Goal: Communication & Community: Answer question/provide support

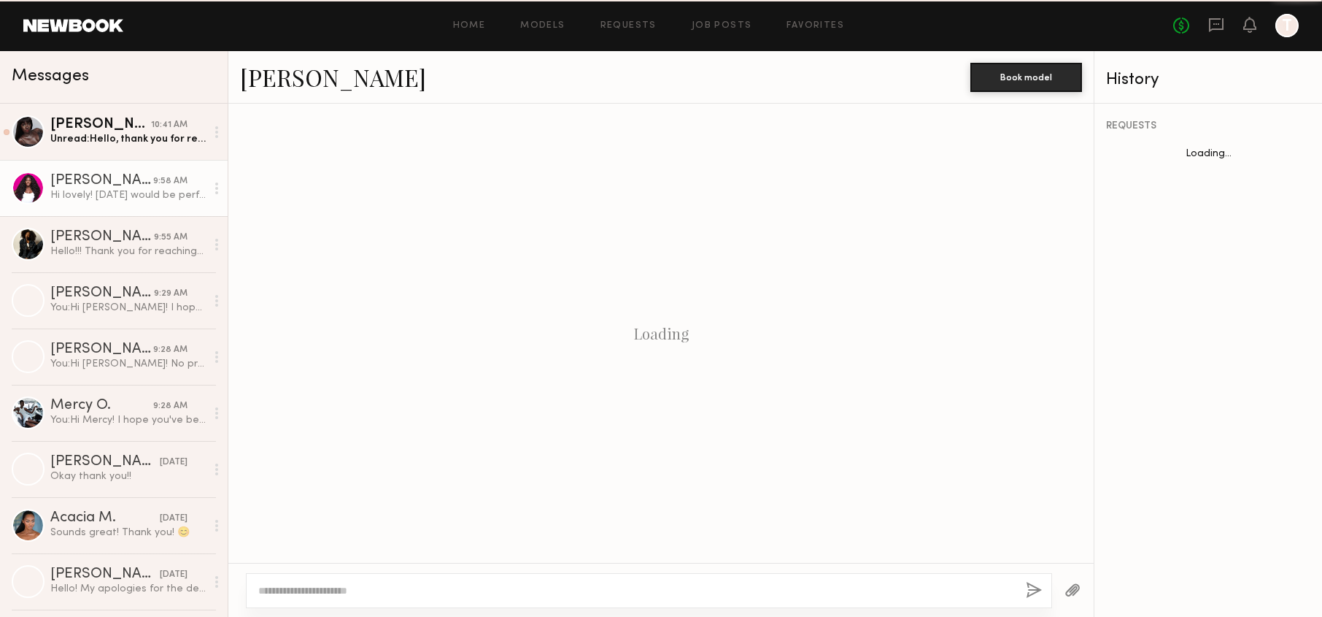
scroll to position [798, 0]
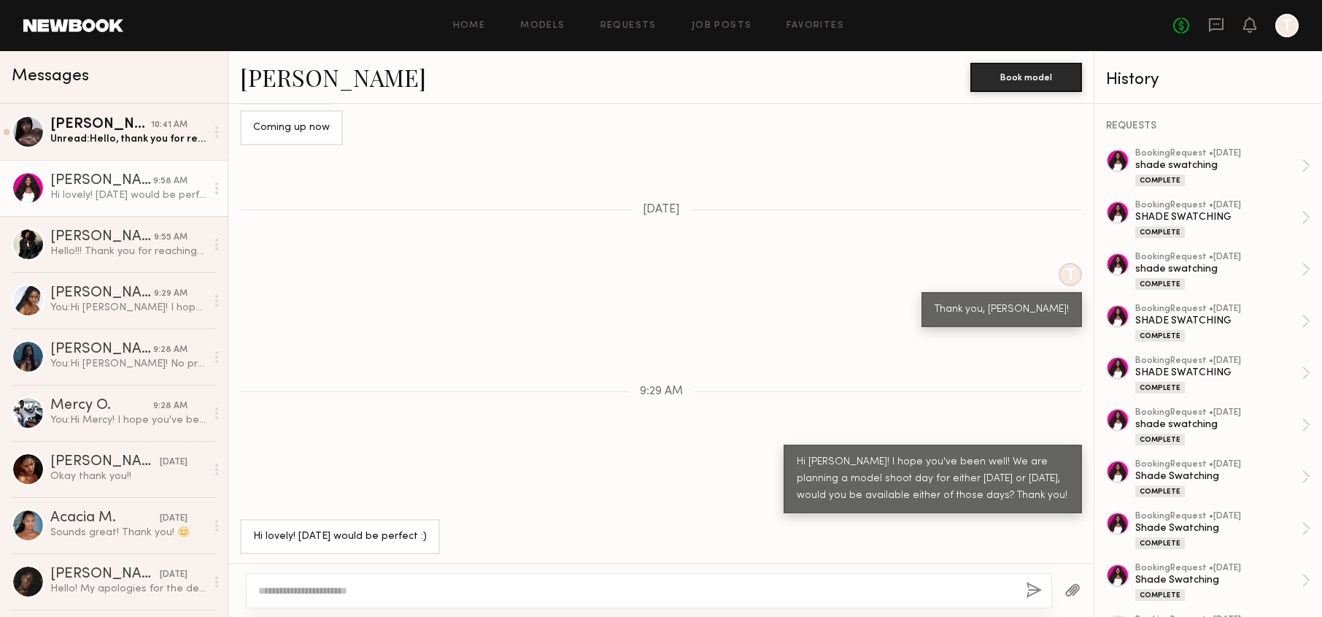
click at [161, 132] on div "Unread: Hello, thank you for reaching out! Unfortunately I’m out of town until …" at bounding box center [127, 139] width 155 height 14
click at [125, 148] on link "Gigi D. 10:41 AM Unread: Hello, thank you for reaching out! Unfortunately I’m o…" at bounding box center [114, 132] width 228 height 56
click at [115, 129] on div "[PERSON_NAME]" at bounding box center [100, 124] width 101 height 15
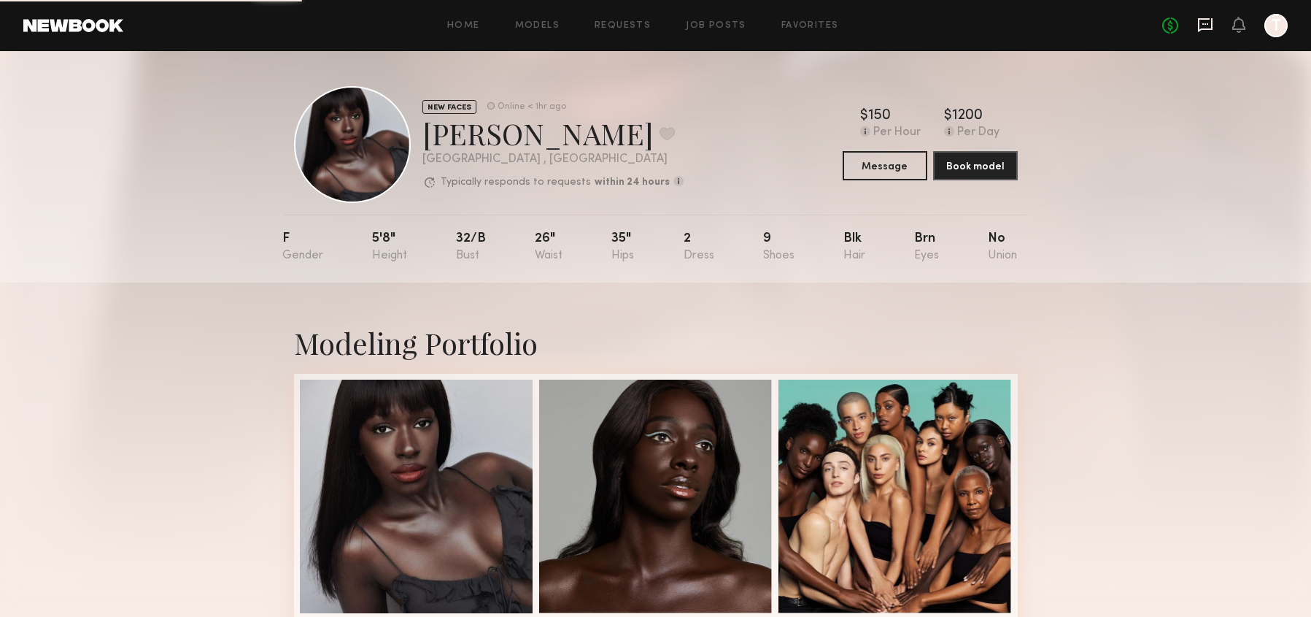
click at [1208, 31] on icon at bounding box center [1206, 25] width 16 height 16
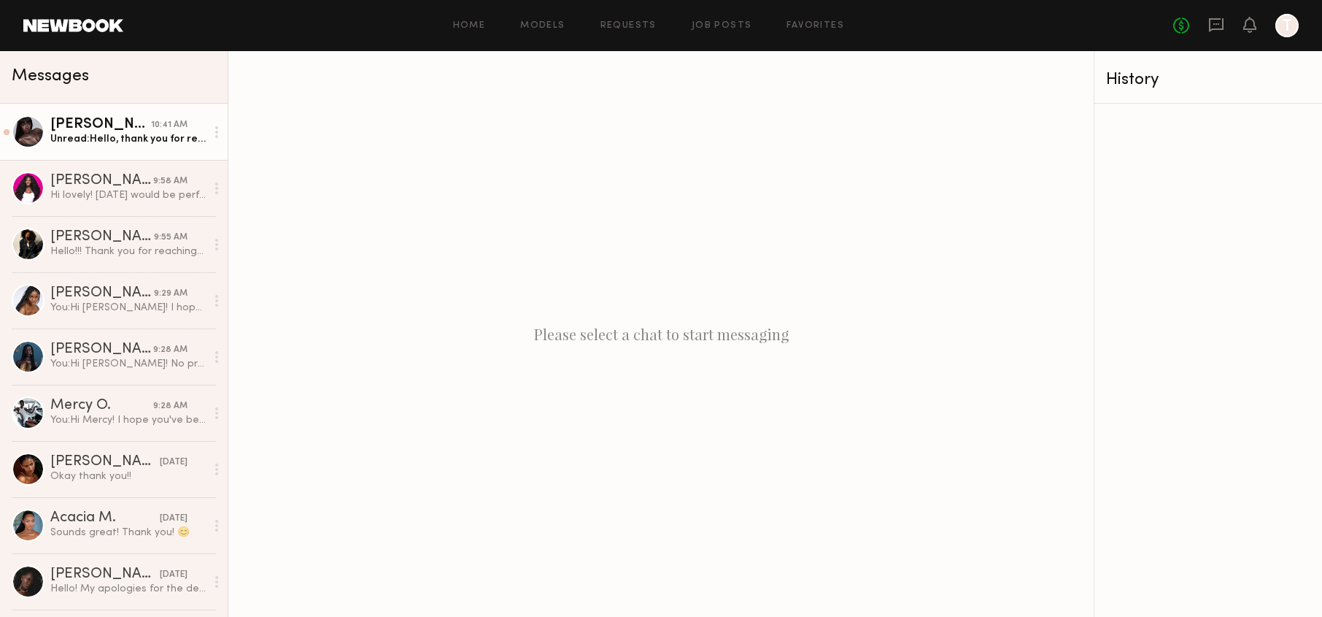
click at [99, 142] on div "Unread: Hello, thank you for reaching out! Unfortunately I’m out of town until …" at bounding box center [127, 139] width 155 height 14
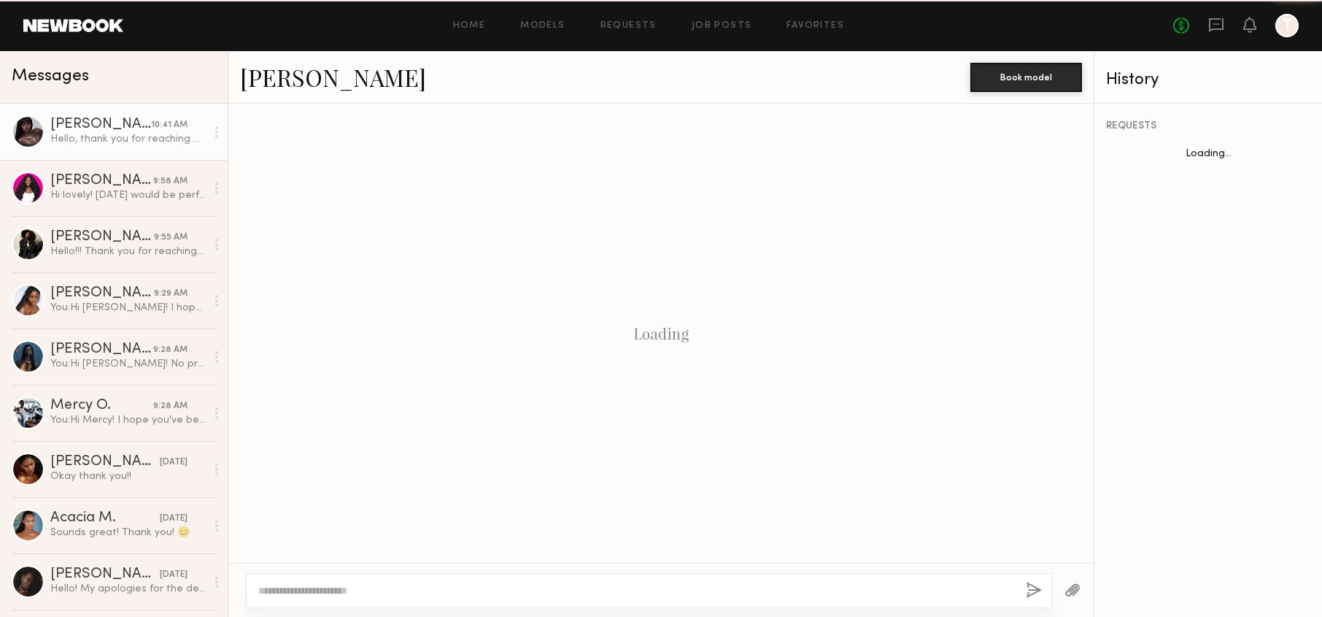
scroll to position [1068, 0]
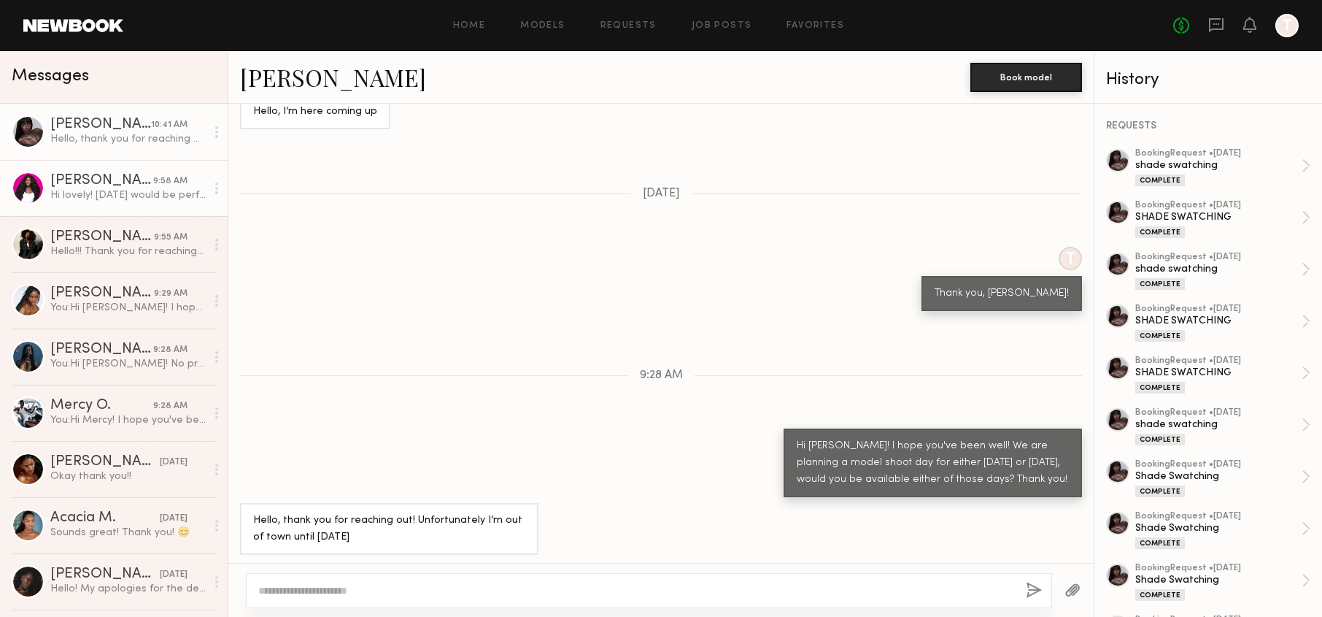
click at [80, 198] on div "Hi lovely! [DATE] would be perfect :)" at bounding box center [127, 195] width 155 height 14
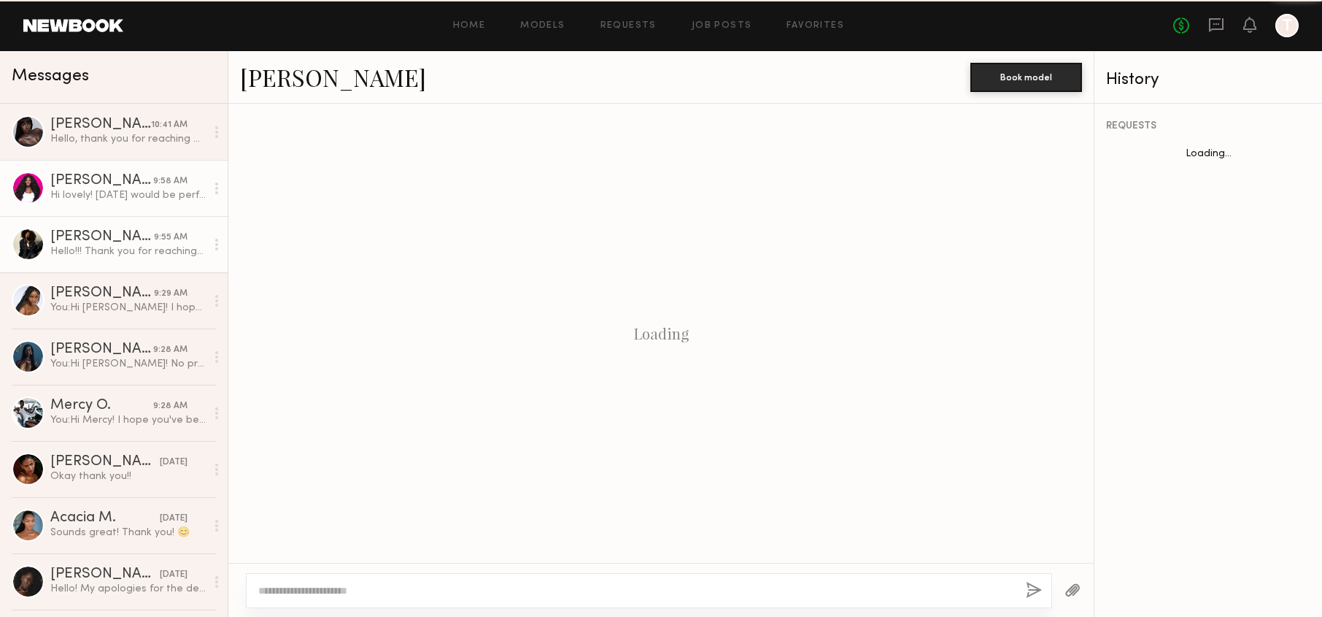
scroll to position [798, 0]
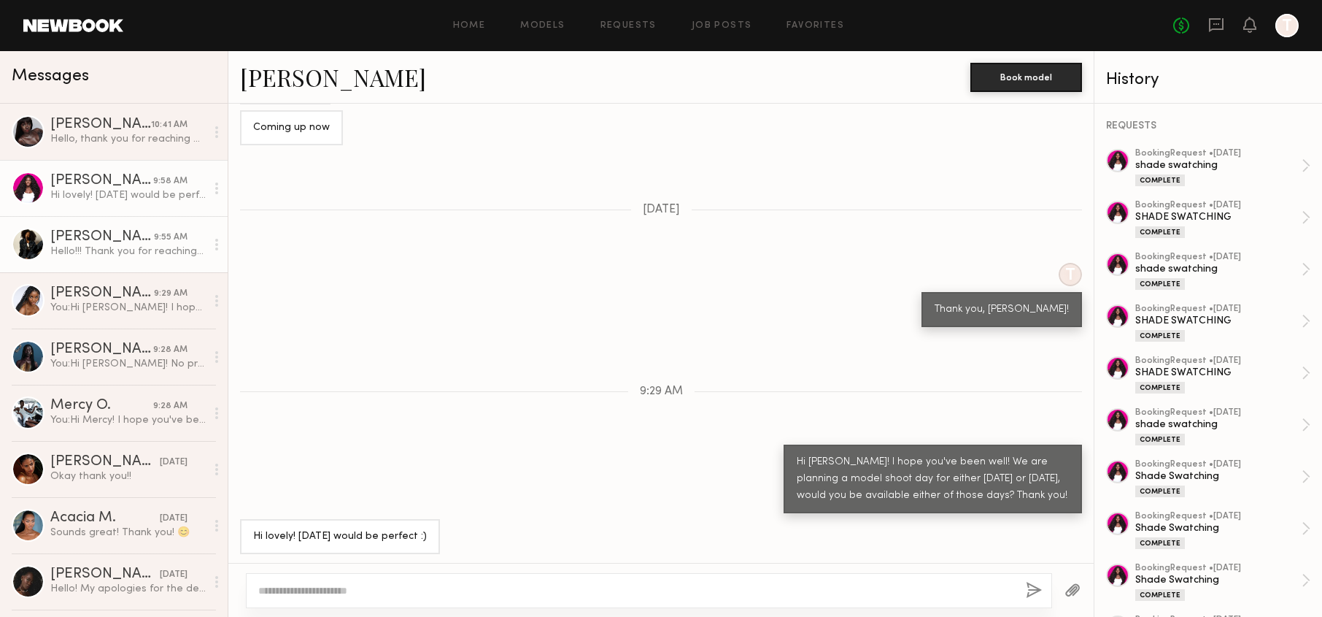
click at [110, 248] on div "Hello!!! Thank you for reaching out. I am available [DATE] or [DATE]. I just ne…" at bounding box center [127, 251] width 155 height 14
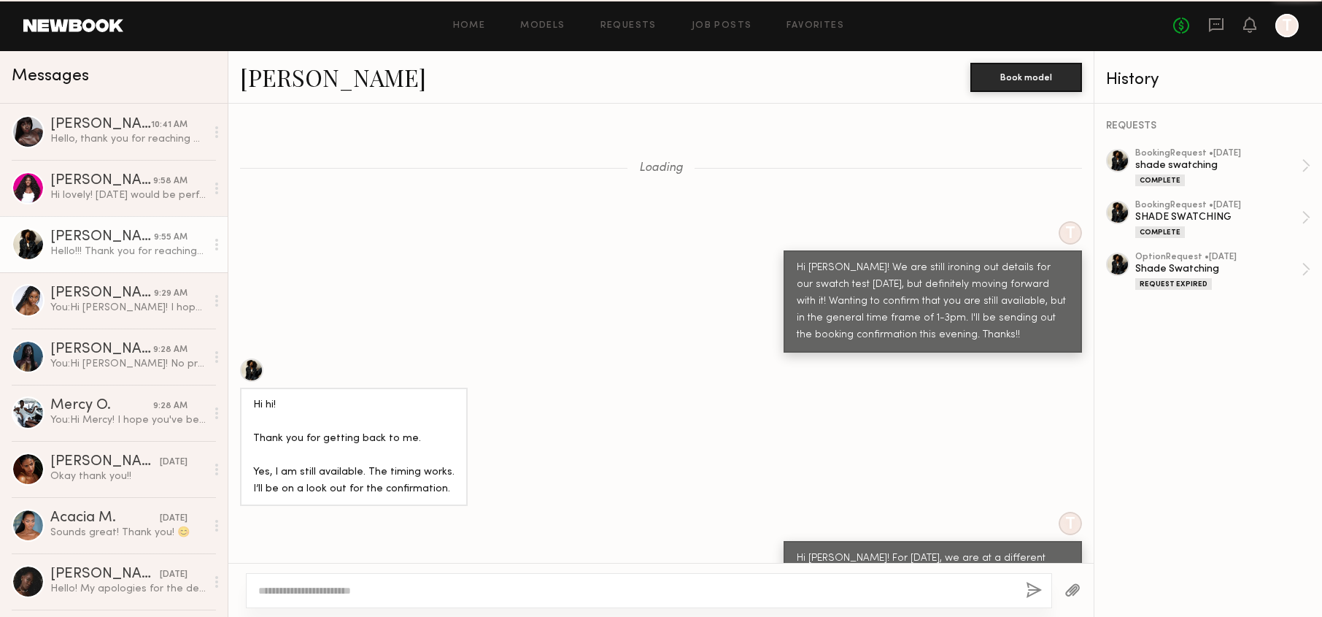
scroll to position [1011, 0]
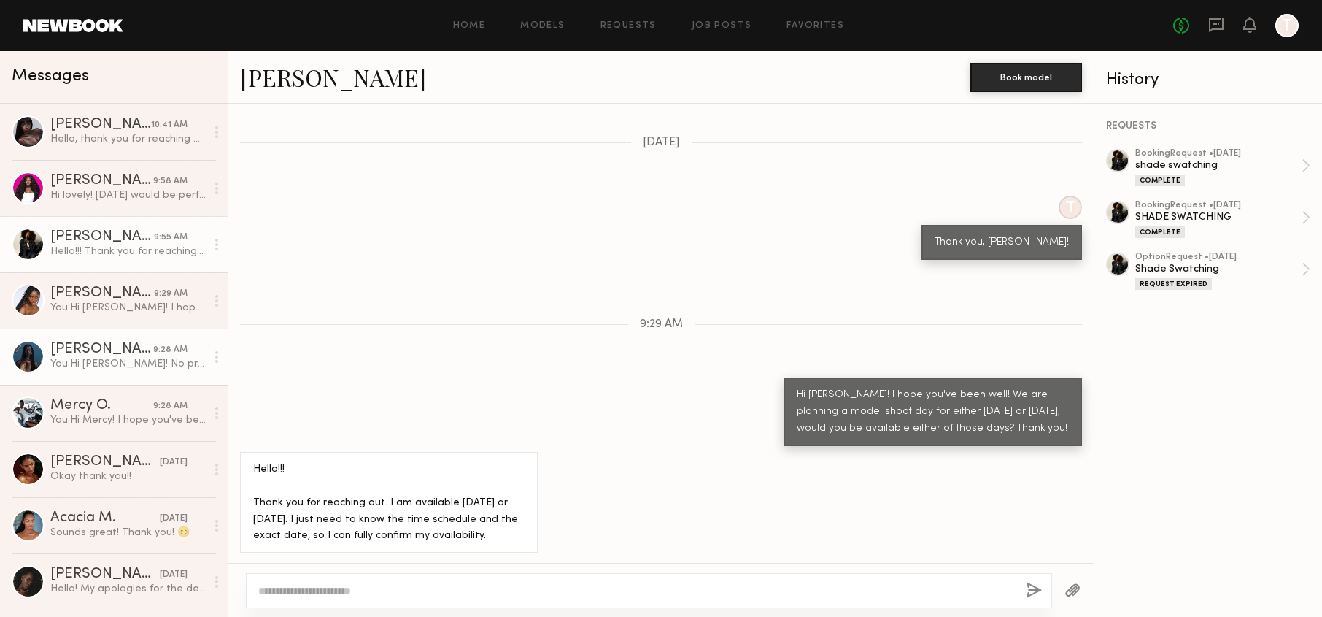
click at [141, 363] on div "You: Hi Nyawuta! No problem! We are planning another model shoot day for either…" at bounding box center [127, 364] width 155 height 14
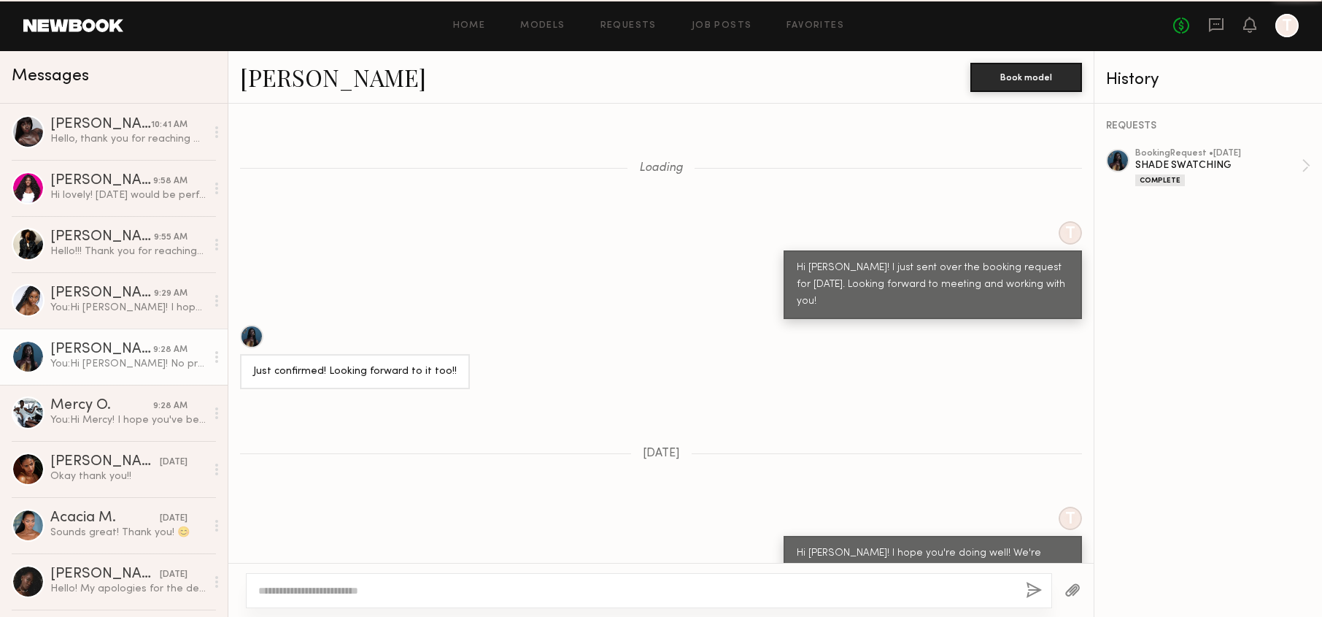
scroll to position [1325, 0]
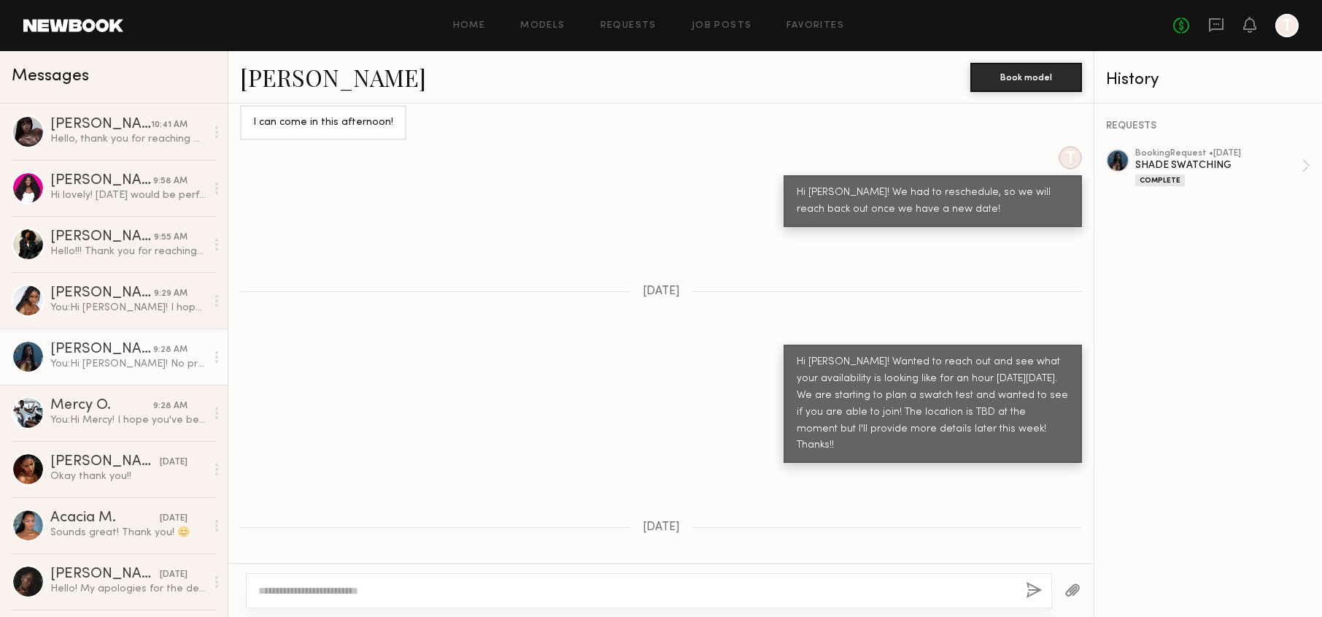
scroll to position [1767, 0]
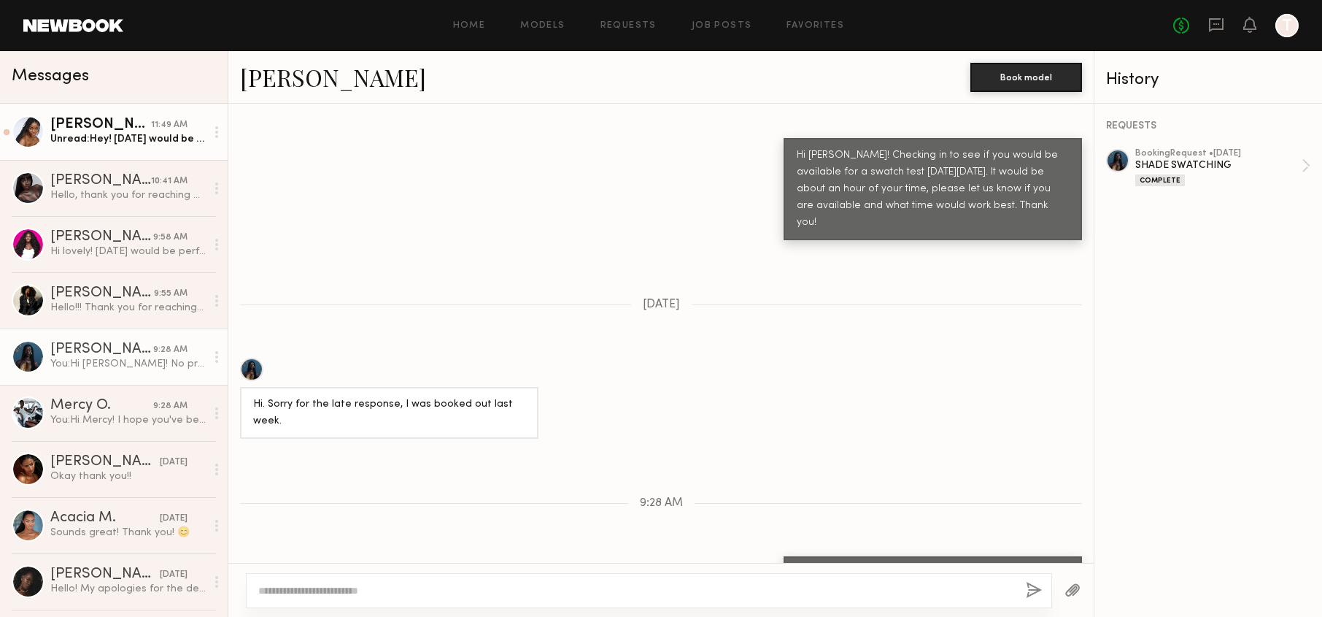
click at [151, 129] on div "11:49 AM" at bounding box center [169, 125] width 36 height 14
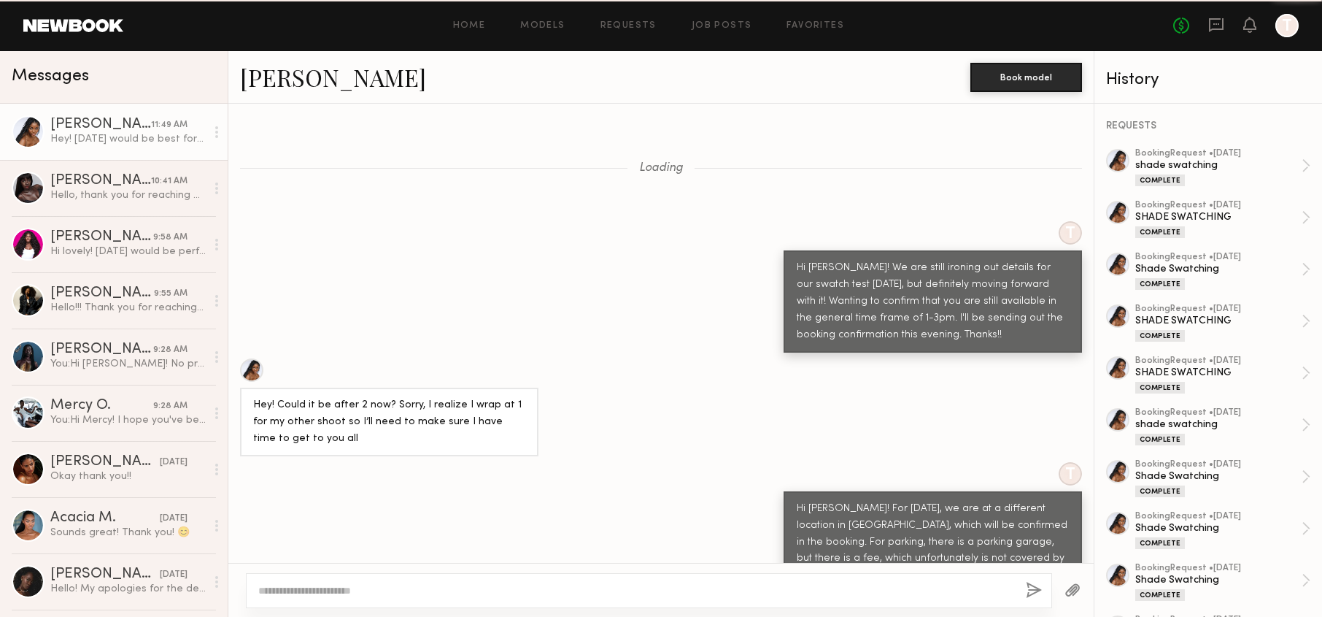
scroll to position [944, 0]
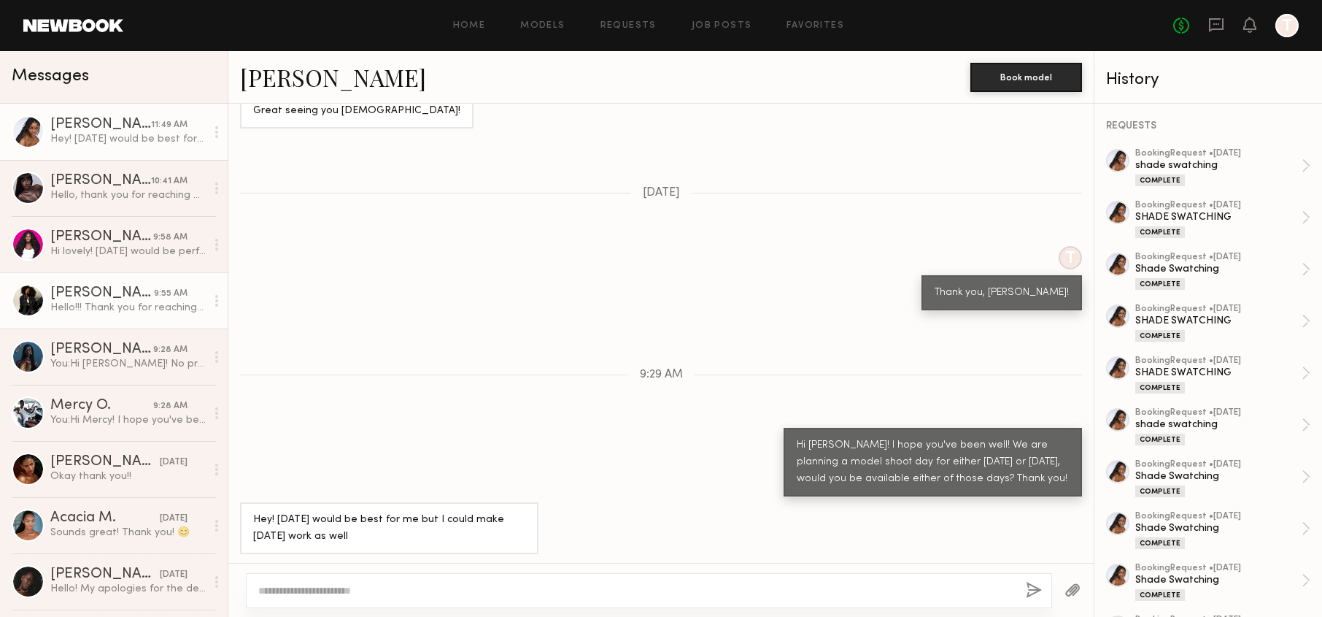
click at [101, 306] on div "Hello!!! Thank you for reaching out. I am available [DATE] or [DATE]. I just ne…" at bounding box center [127, 308] width 155 height 14
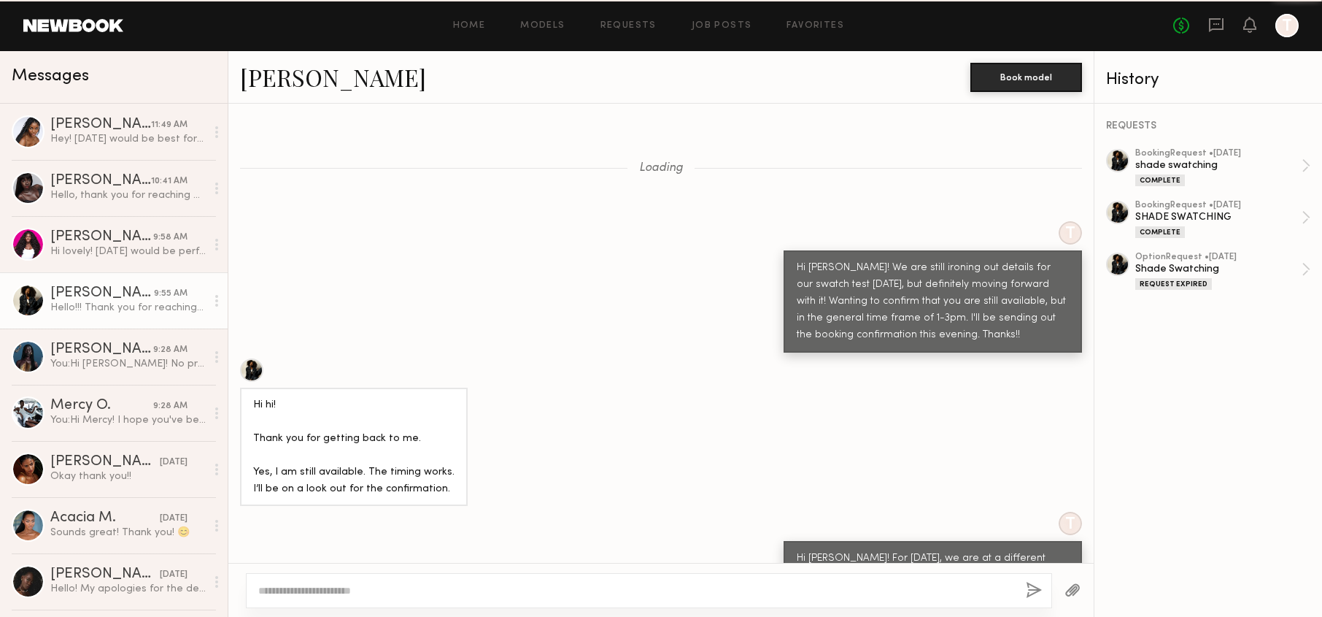
scroll to position [1011, 0]
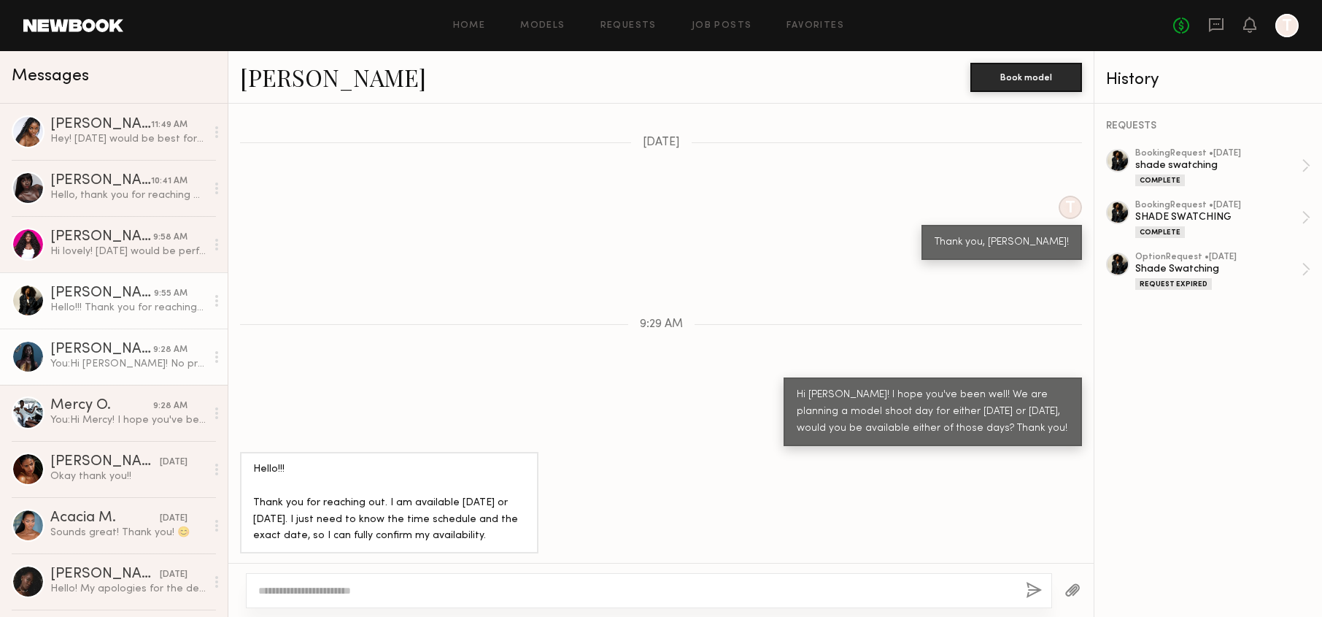
click at [109, 355] on div "[PERSON_NAME]" at bounding box center [101, 349] width 103 height 15
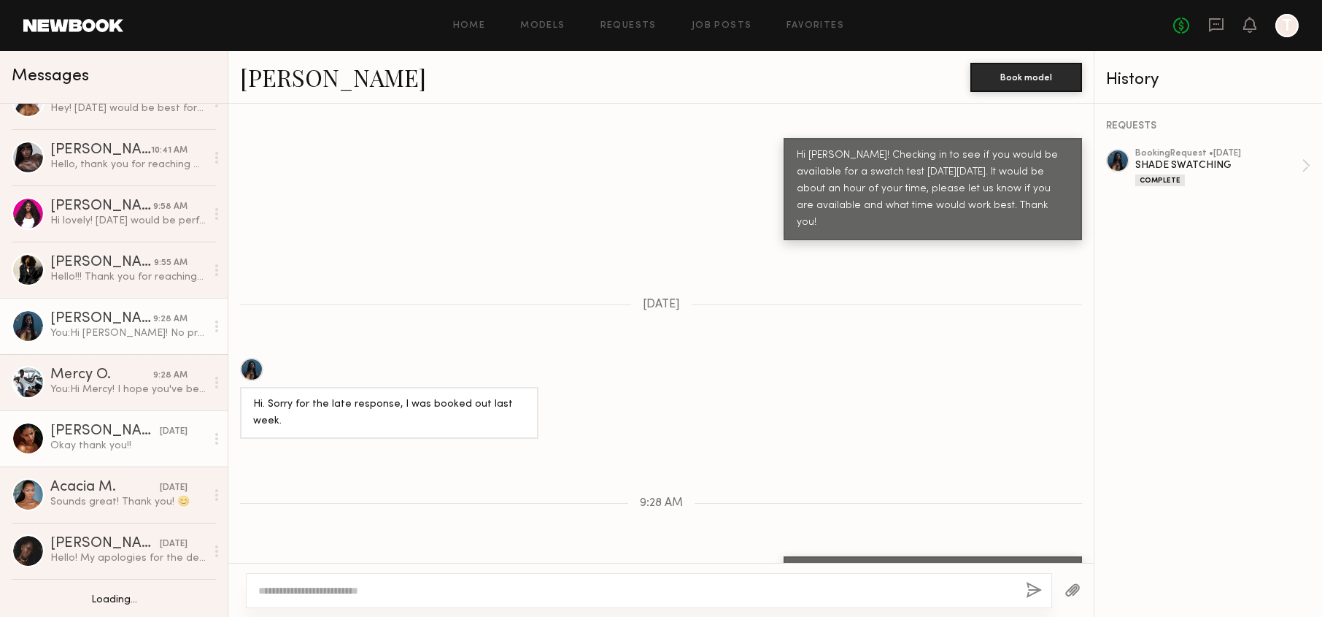
scroll to position [80, 0]
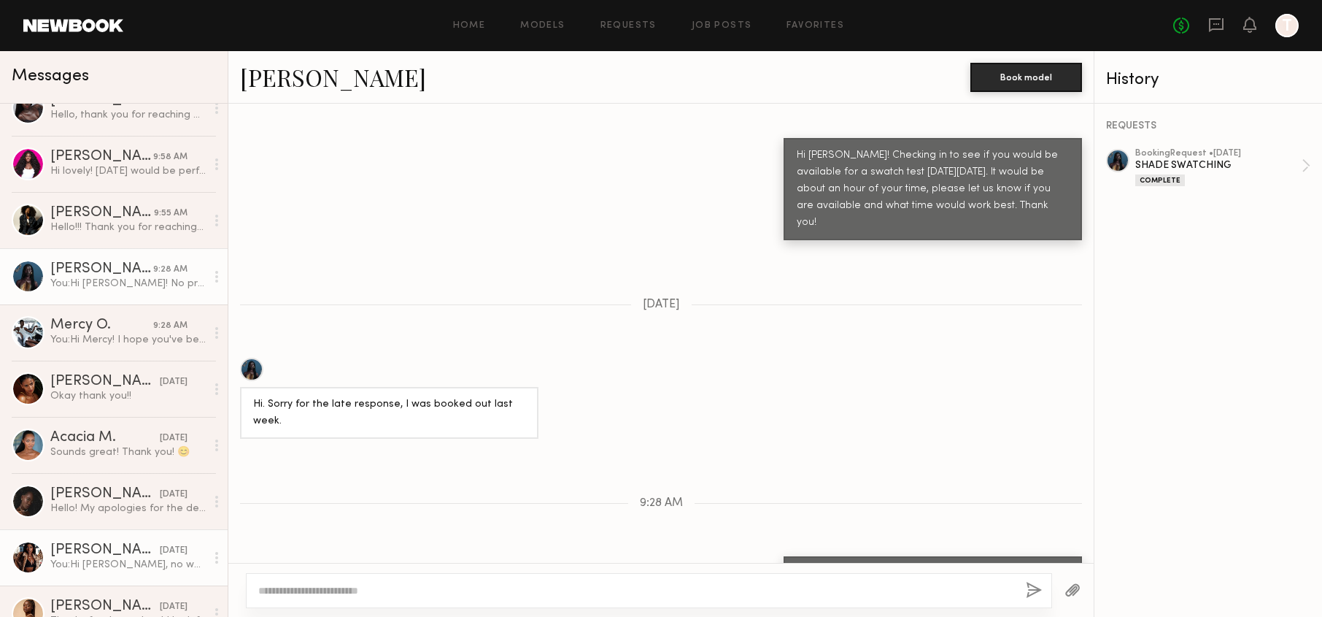
click at [117, 558] on div "You: Hi Nafia, no worries! We will reach back out for the next one." at bounding box center [127, 565] width 155 height 14
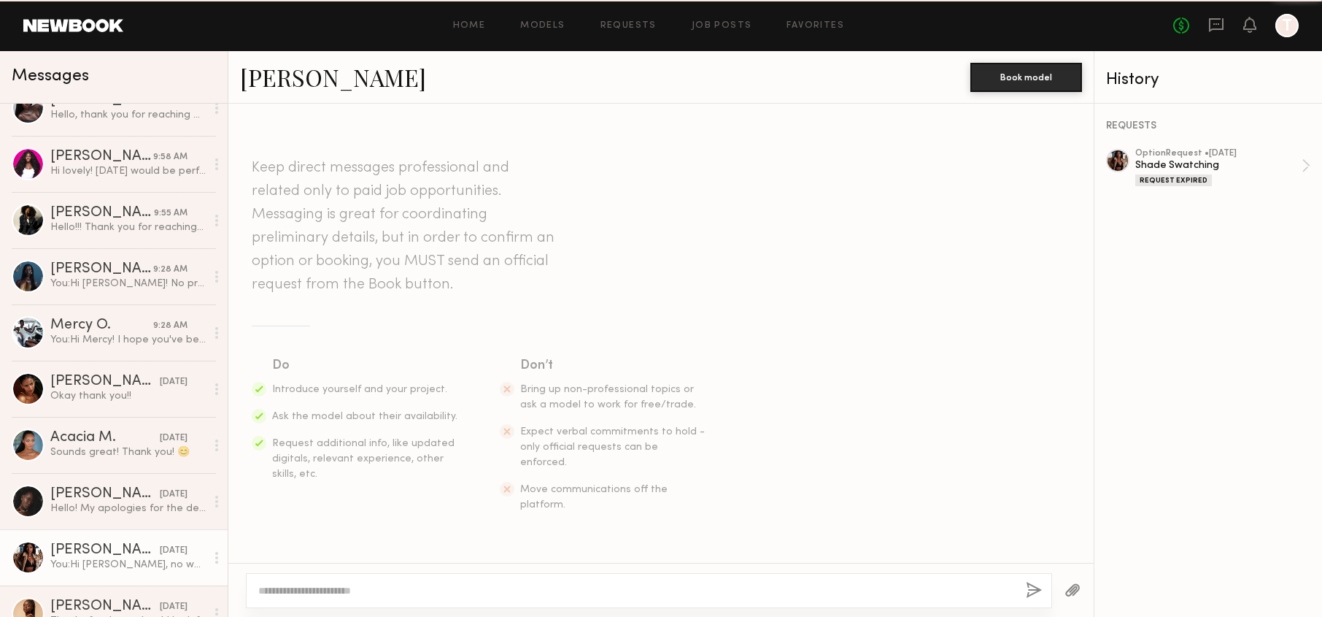
scroll to position [1471, 0]
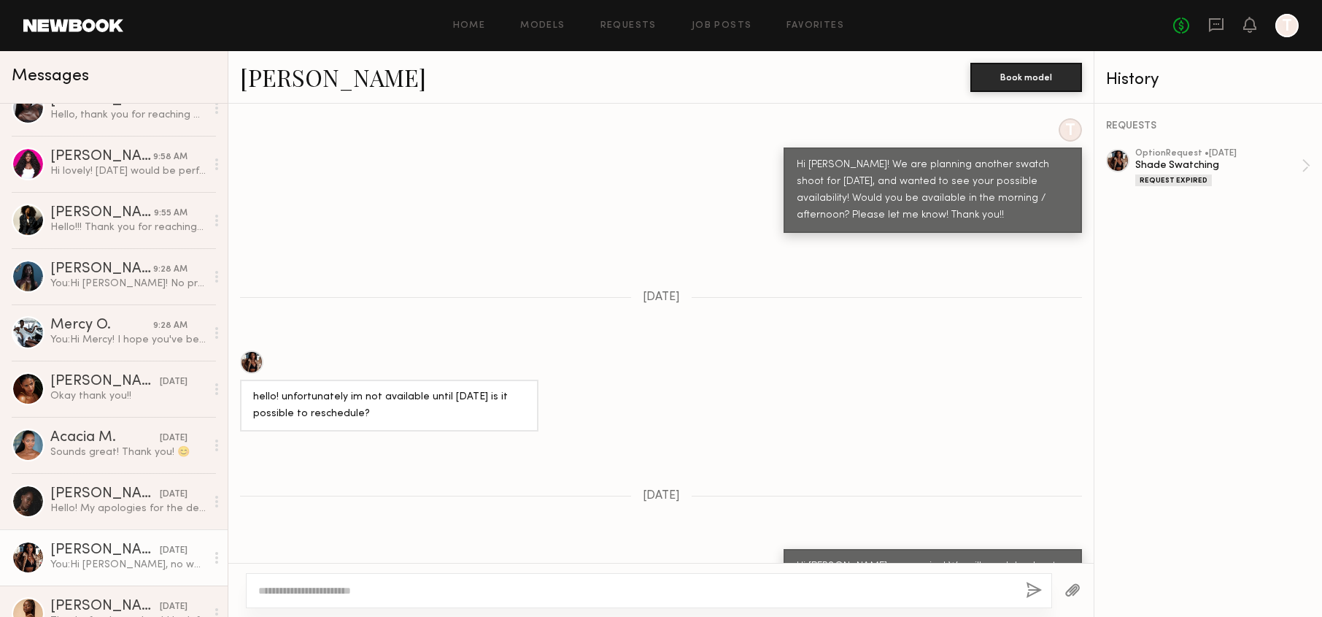
click at [271, 81] on link "[PERSON_NAME]" at bounding box center [333, 76] width 186 height 31
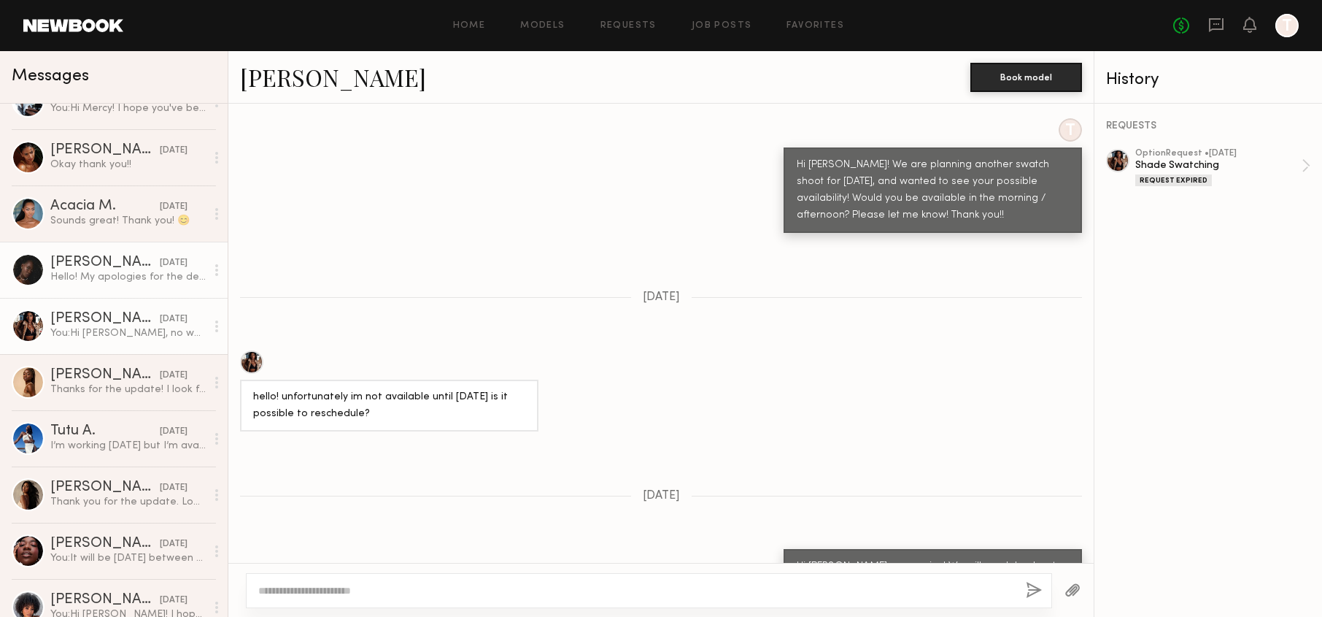
scroll to position [0, 0]
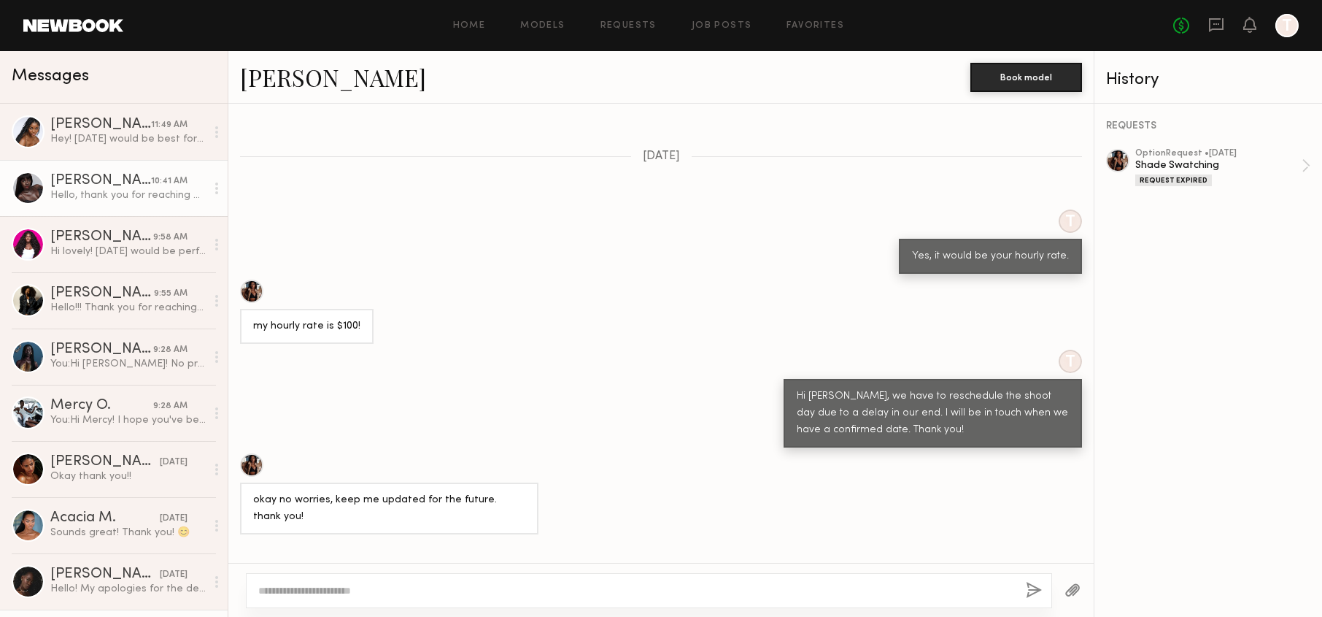
scroll to position [938, 0]
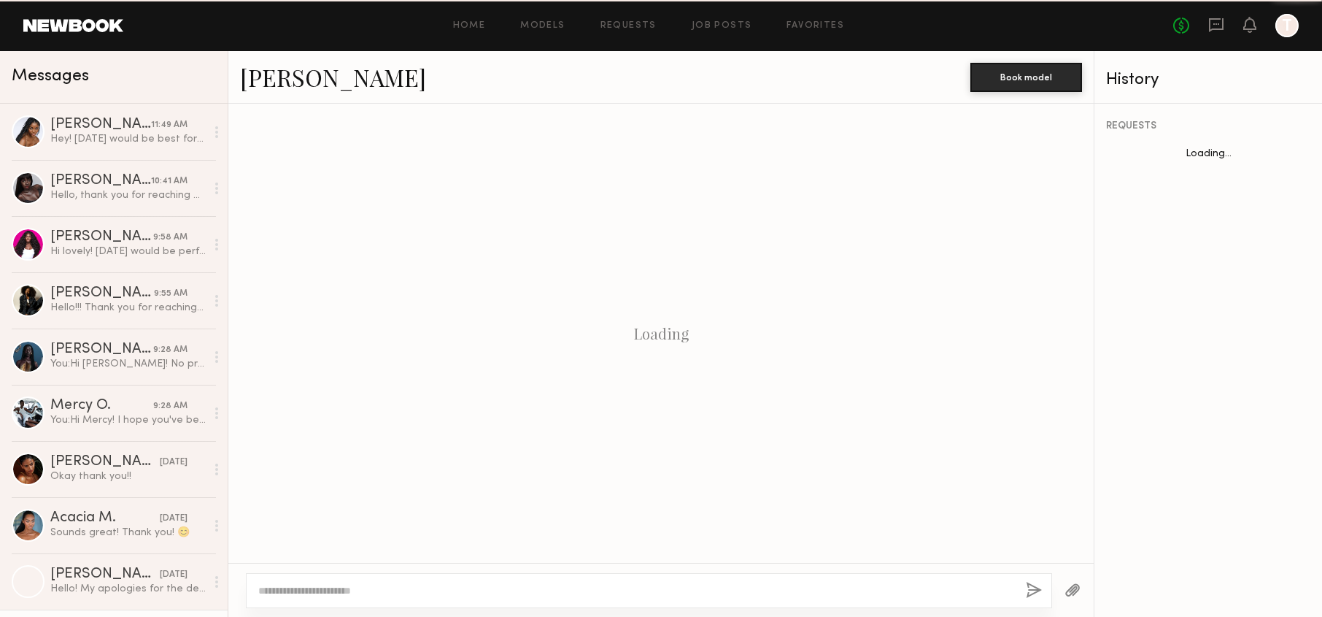
scroll to position [1471, 0]
